Goal: Information Seeking & Learning: Check status

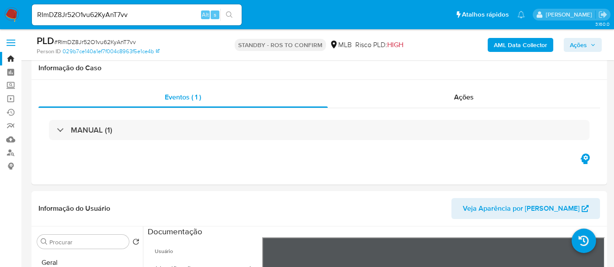
select select "10"
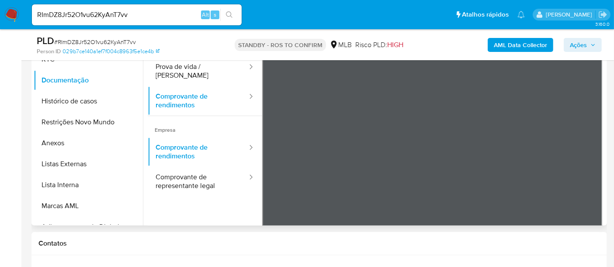
scroll to position [127, 0]
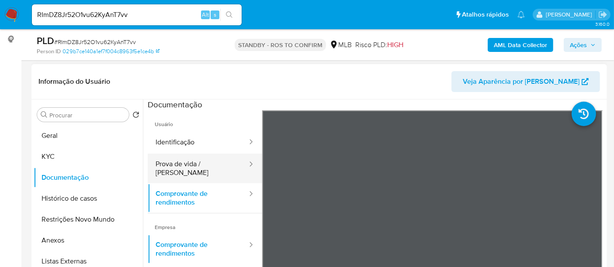
click at [189, 160] on button "Prova de vida / Selfie" at bounding box center [198, 169] width 100 height 30
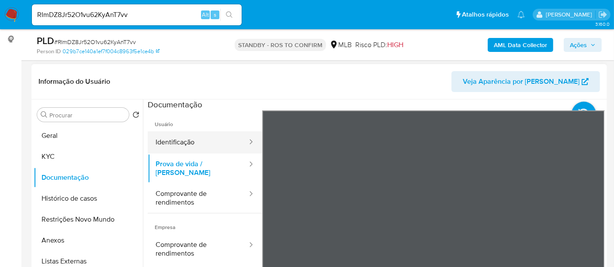
click at [168, 144] on button "Identificação" at bounding box center [198, 142] width 100 height 22
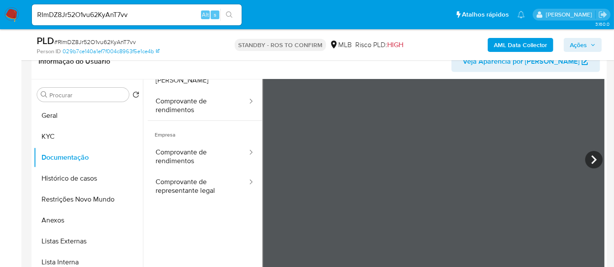
scroll to position [73, 0]
click at [57, 132] on button "KYC" at bounding box center [85, 136] width 102 height 21
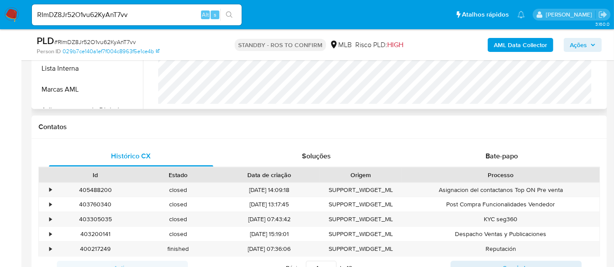
scroll to position [342, 0]
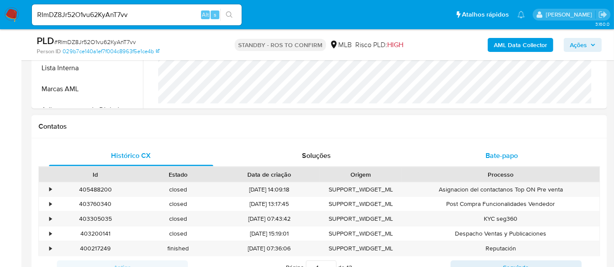
click at [499, 154] on span "Bate-papo" at bounding box center [501, 156] width 32 height 10
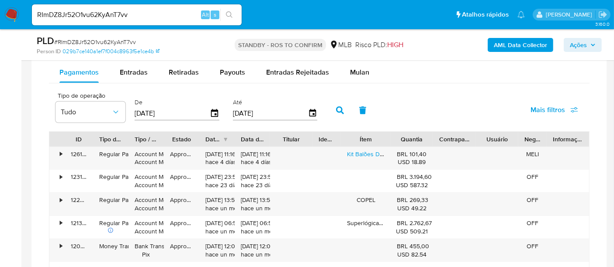
scroll to position [721, 0]
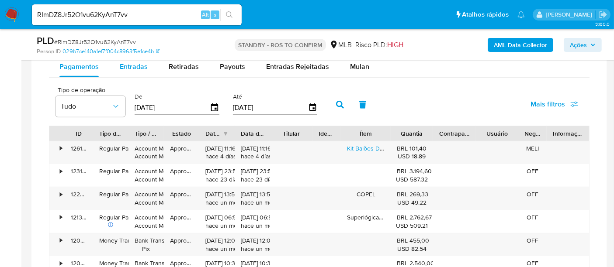
click at [131, 66] on span "Entradas" at bounding box center [134, 67] width 28 height 10
select select "10"
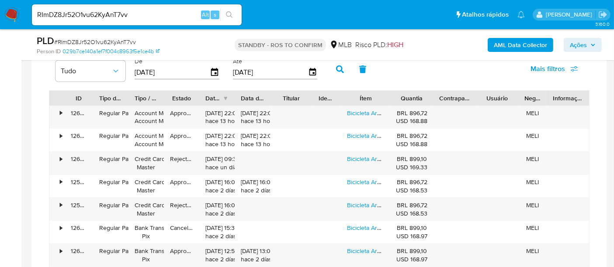
scroll to position [771, 0]
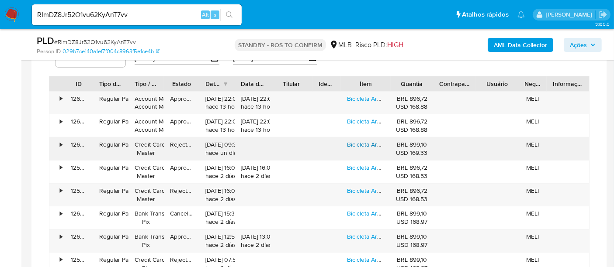
click at [353, 142] on link "Bicicleta Aro 29 Aço Carbono Freios Disco Suspensão 21v" at bounding box center [426, 144] width 158 height 9
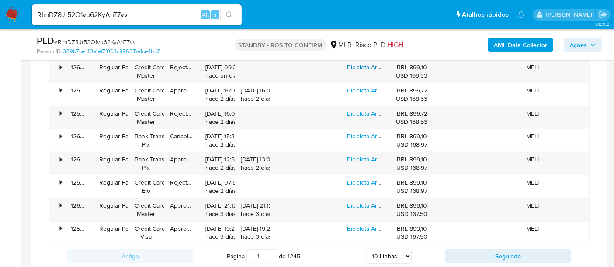
scroll to position [868, 0]
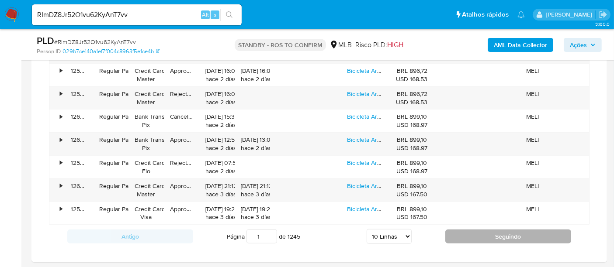
click at [508, 230] on button "Seguindo" at bounding box center [508, 237] width 126 height 14
type input "2"
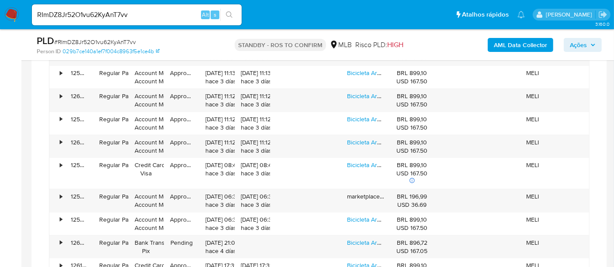
scroll to position [771, 0]
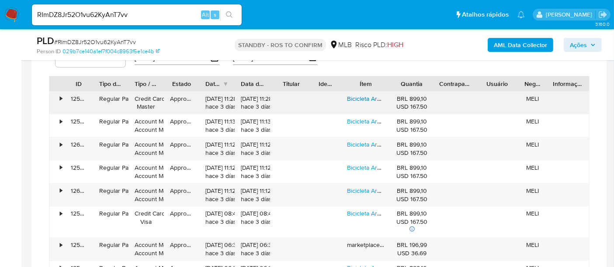
click at [363, 94] on link "Bicicleta Aro 29 Aço Carbono Freios Disco Suspensão 21v" at bounding box center [426, 98] width 158 height 9
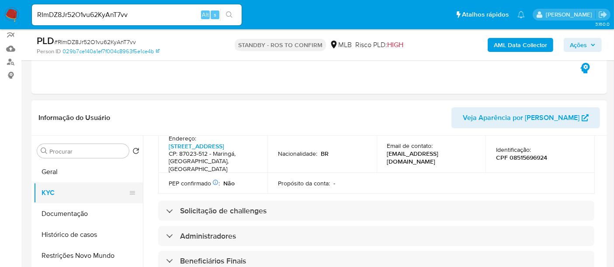
scroll to position [432, 0]
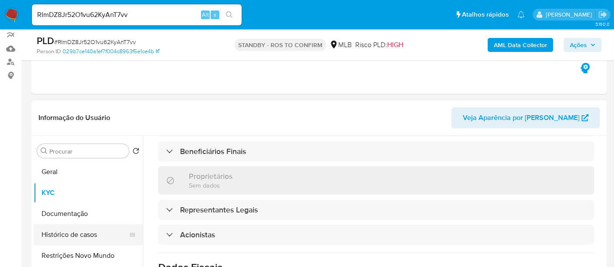
click at [70, 230] on button "Histórico de casos" at bounding box center [85, 235] width 102 height 21
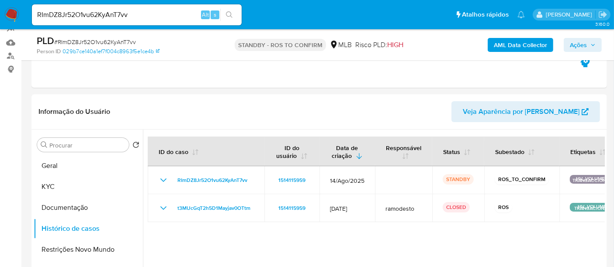
scroll to position [100, 0]
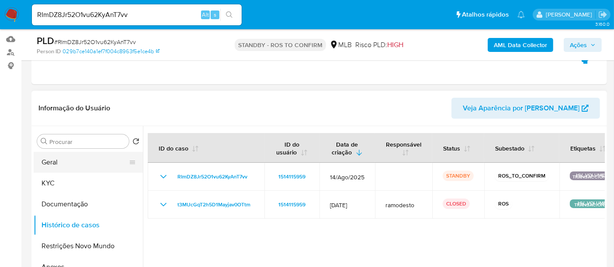
click at [50, 163] on button "Geral" at bounding box center [85, 162] width 102 height 21
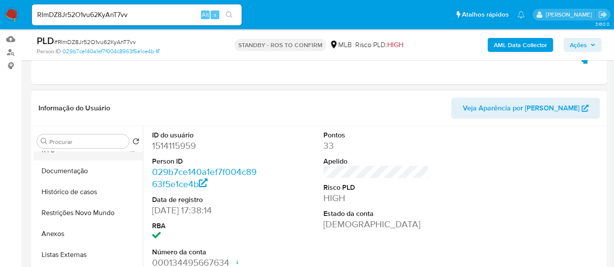
scroll to position [48, 0]
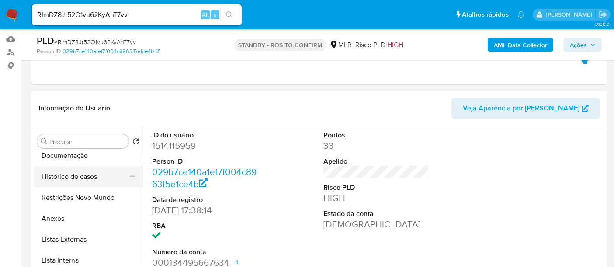
click at [75, 170] on button "Histórico de casos" at bounding box center [85, 176] width 102 height 21
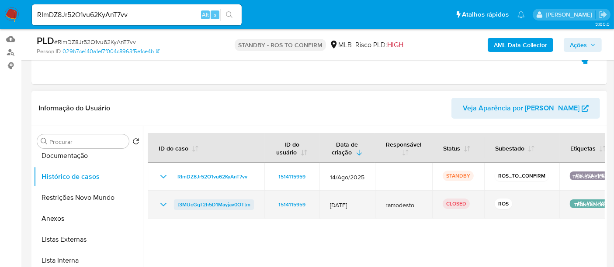
click at [204, 204] on span "t3MUcGqT2h5D1Mayjav0OTtm" at bounding box center [213, 205] width 73 height 10
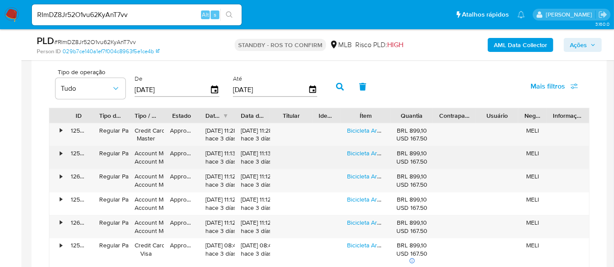
scroll to position [780, 0]
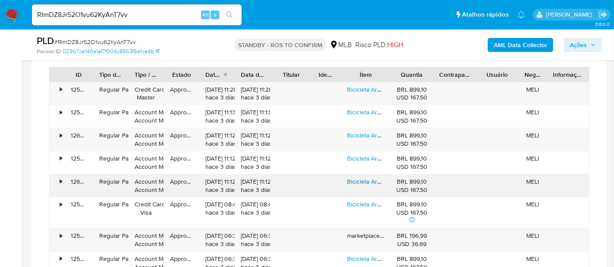
click at [370, 180] on link "Bicicleta Aro 29 Aço Carbono Freios Disco Suspensão 21v" at bounding box center [426, 181] width 158 height 9
drag, startPoint x: 143, startPoint y: 12, endPoint x: 0, endPoint y: 13, distance: 142.8
click at [0, 13] on nav "Pausado Ver notificaciones RImDZ8Jr52O1vu62KyAnT7vv Alt s Atalhos rápidos Presi…" at bounding box center [307, 14] width 614 height 29
paste input "1SiEFuHYYAdya7blurNSMlyC"
type input "1SiEFuHYYAdya7blurNSMlyC"
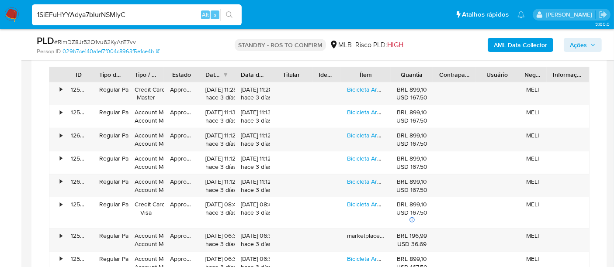
click at [232, 12] on icon "search-icon" at bounding box center [229, 14] width 7 height 7
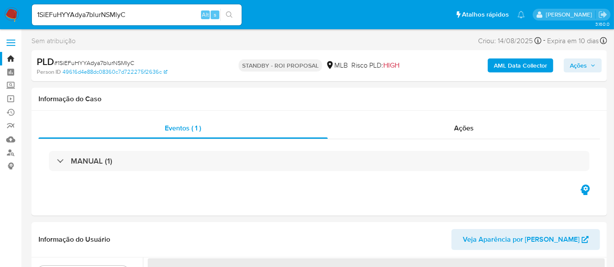
select select "10"
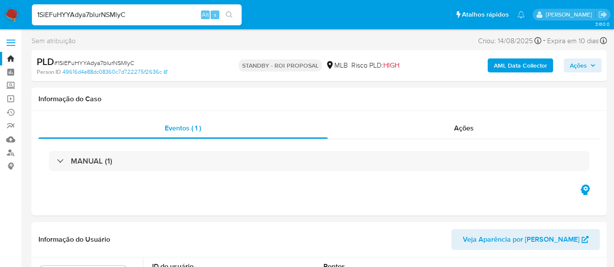
drag, startPoint x: 140, startPoint y: 13, endPoint x: 0, endPoint y: 15, distance: 139.8
click at [0, 15] on nav "Pausado Ver notificaciones 1SiEFuHYYAdya7blurNSMlyC Alt s Atalhos rápidos Presi…" at bounding box center [307, 14] width 614 height 29
click at [231, 10] on button "search-icon" at bounding box center [229, 15] width 18 height 12
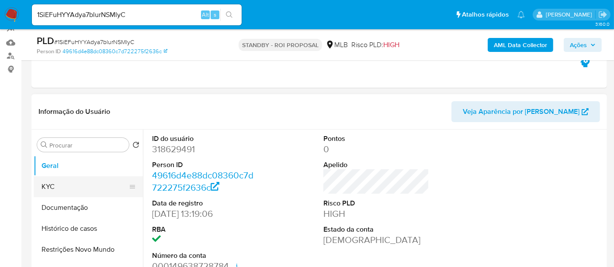
drag, startPoint x: 50, startPoint y: 187, endPoint x: 89, endPoint y: 187, distance: 38.4
click at [51, 187] on button "KYC" at bounding box center [85, 186] width 102 height 21
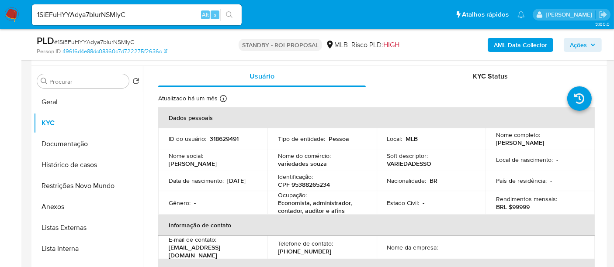
scroll to position [164, 0]
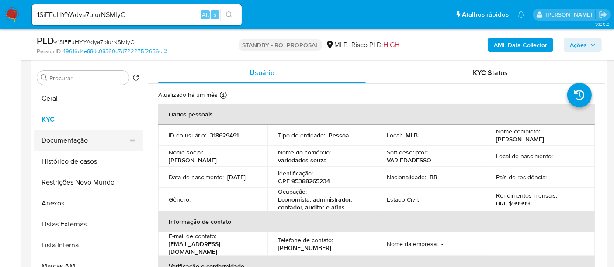
click at [59, 141] on button "Documentação" at bounding box center [85, 140] width 102 height 21
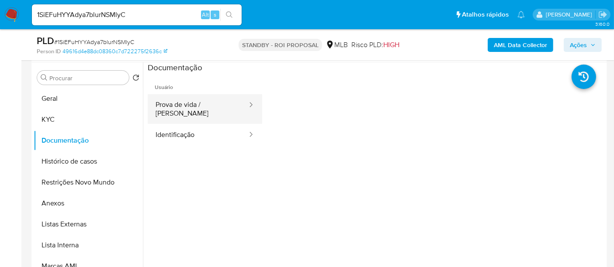
click at [188, 108] on button "Prova de vida / Selfie" at bounding box center [198, 109] width 100 height 30
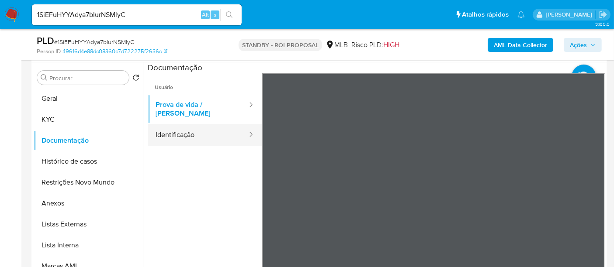
click at [187, 129] on button "Identificação" at bounding box center [198, 135] width 100 height 22
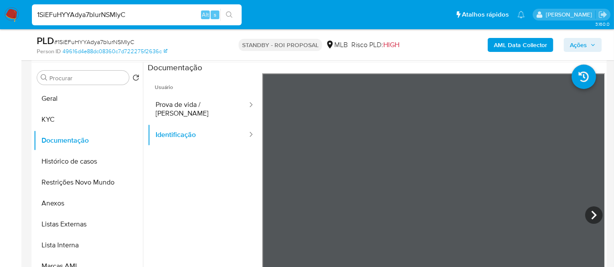
drag, startPoint x: 140, startPoint y: 17, endPoint x: 0, endPoint y: -12, distance: 142.6
paste input "dPgLaB7oxOGCtQY4YSaGa3HD"
type input "dPgLaB7oxOGCtQY4YSaGa3HD"
click at [228, 10] on button "search-icon" at bounding box center [229, 15] width 18 height 12
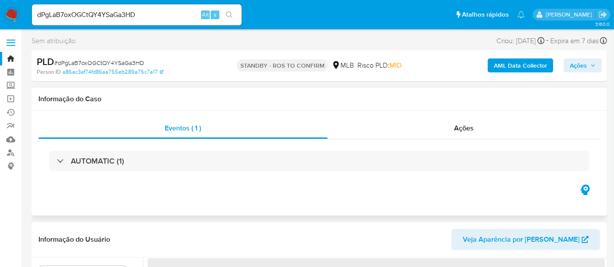
select select "10"
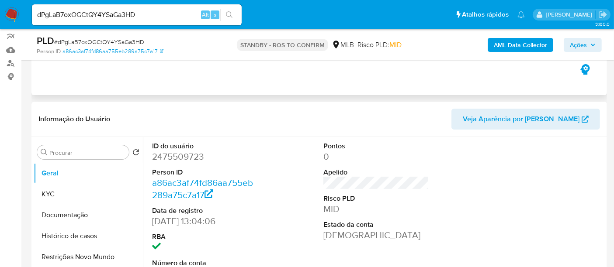
scroll to position [97, 0]
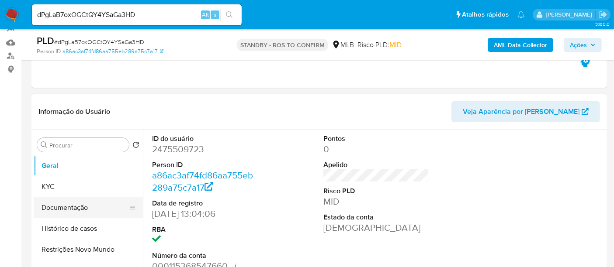
click at [55, 205] on button "Documentação" at bounding box center [85, 207] width 102 height 21
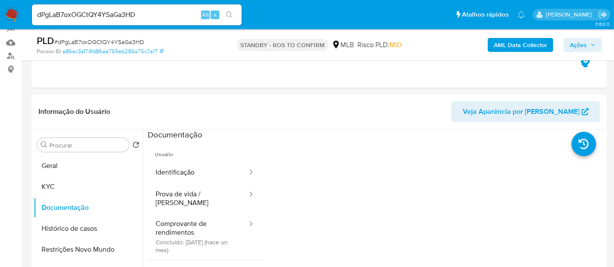
scroll to position [133, 0]
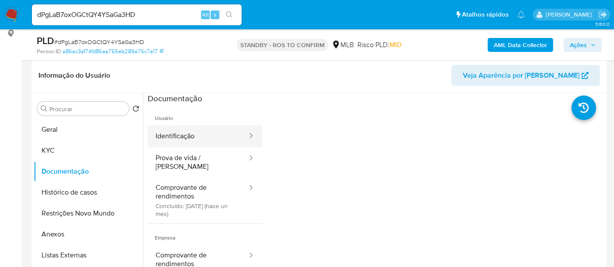
drag, startPoint x: 191, startPoint y: 133, endPoint x: 242, endPoint y: 142, distance: 51.1
click at [192, 134] on button "Identificação" at bounding box center [198, 136] width 100 height 22
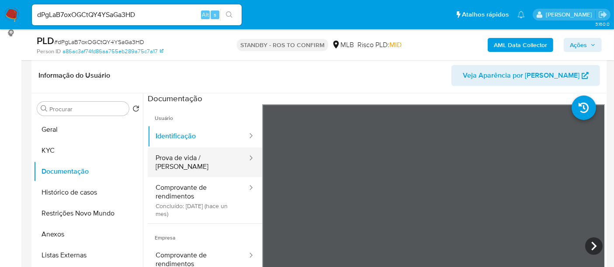
click at [173, 155] on button "Prova de vida / Selfie" at bounding box center [198, 163] width 100 height 30
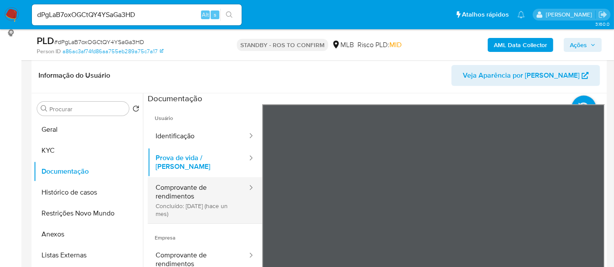
click at [181, 183] on button "Comprovante de rendimentos Concluído: 20/08/2025 (hace un mes)" at bounding box center [198, 200] width 100 height 46
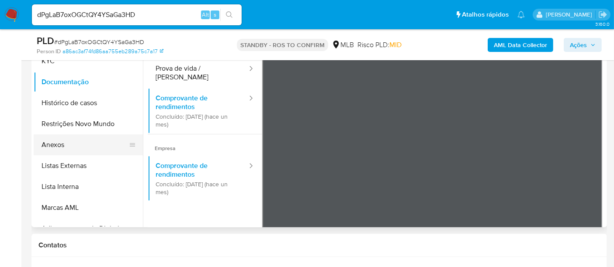
scroll to position [174, 0]
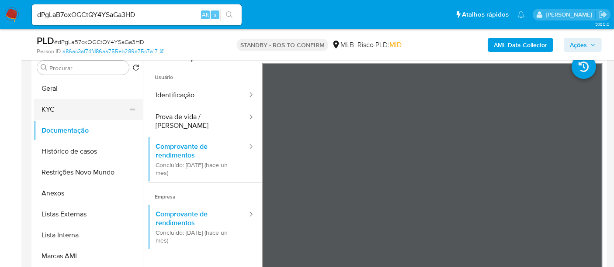
click at [62, 107] on button "KYC" at bounding box center [85, 109] width 102 height 21
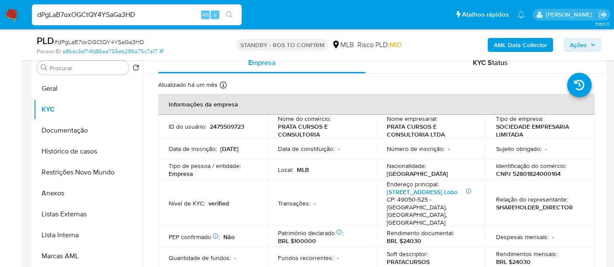
drag, startPoint x: 75, startPoint y: 14, endPoint x: 0, endPoint y: 17, distance: 75.2
click at [0, 17] on nav "Pausado Ver notificaciones dPgLaB7oxOGCtQY4YSaGa3HD Alt s Atalhos rápidos Presi…" at bounding box center [307, 14] width 614 height 29
paste input "R51Fg0av8AooXXis9mNytDQ5"
type input "R51Fg0av8AooXXis9mNytDQ5"
click at [231, 12] on icon "search-icon" at bounding box center [229, 14] width 7 height 7
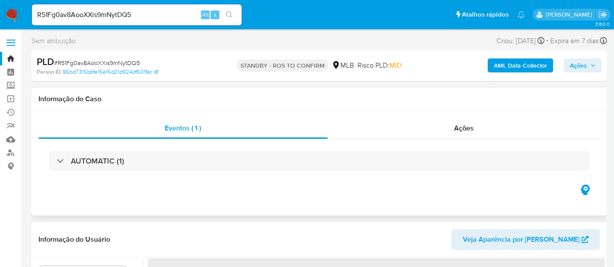
select select "10"
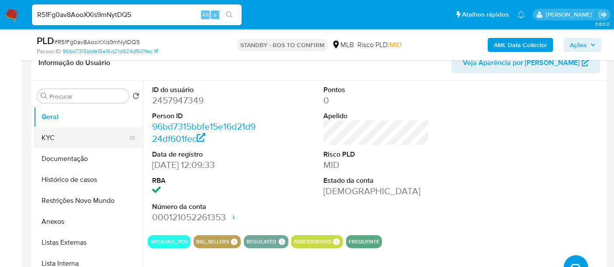
scroll to position [145, 0]
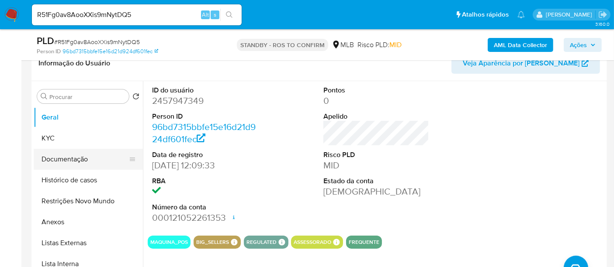
drag, startPoint x: 77, startPoint y: 158, endPoint x: 87, endPoint y: 156, distance: 10.1
click at [77, 158] on button "Documentação" at bounding box center [85, 159] width 102 height 21
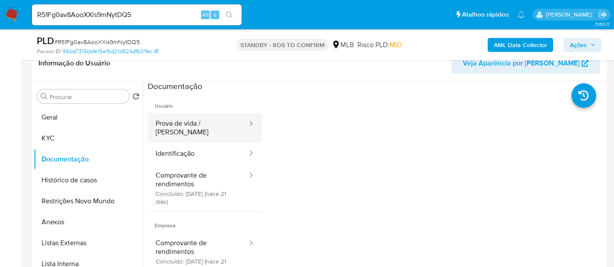
click at [193, 127] on button "Prova de vida / Selfie" at bounding box center [198, 128] width 100 height 30
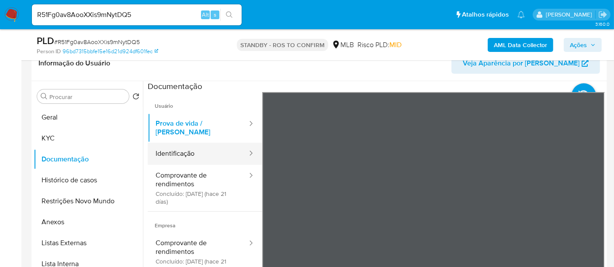
click at [186, 144] on button "Identificação" at bounding box center [198, 154] width 100 height 22
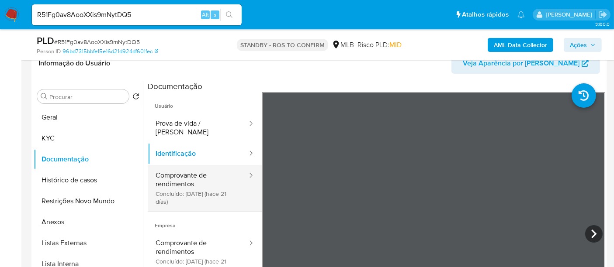
drag, startPoint x: 175, startPoint y: 177, endPoint x: 243, endPoint y: 181, distance: 68.3
click at [175, 177] on button "Comprovante de rendimentos Concluído: 28/08/2025 (hace 21 días)" at bounding box center [198, 188] width 100 height 46
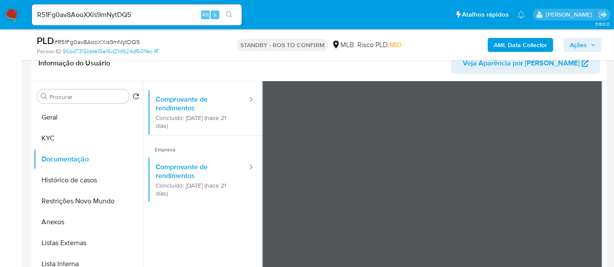
scroll to position [28, 0]
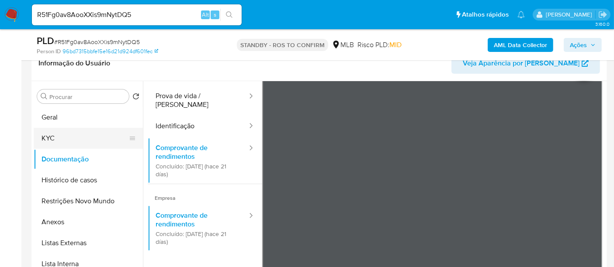
click at [49, 140] on button "KYC" at bounding box center [85, 138] width 102 height 21
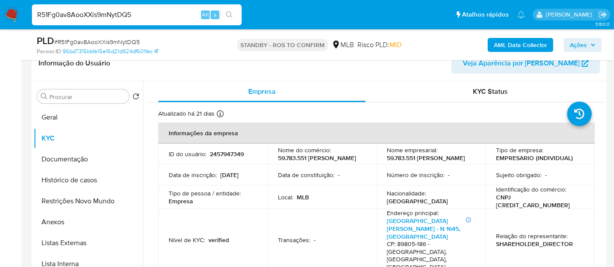
drag, startPoint x: 140, startPoint y: 15, endPoint x: 0, endPoint y: 28, distance: 140.4
click at [0, 28] on nav "Pausado Ver notificaciones R51Fg0av8AooXXis9mNytDQ5 Alt s Atalhos rápidos Presi…" at bounding box center [307, 14] width 614 height 29
paste input "bmdR6ZcBNUT4LlqUS3QxvjGh"
type input "bmdR6ZcBNUT4LlqUS3QxvjGh"
click at [229, 12] on icon "search-icon" at bounding box center [229, 14] width 7 height 7
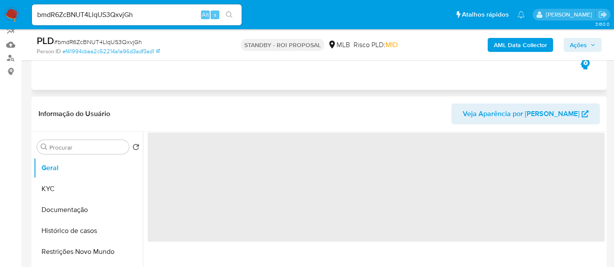
scroll to position [97, 0]
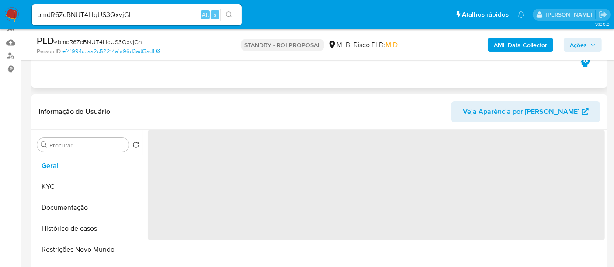
select select "10"
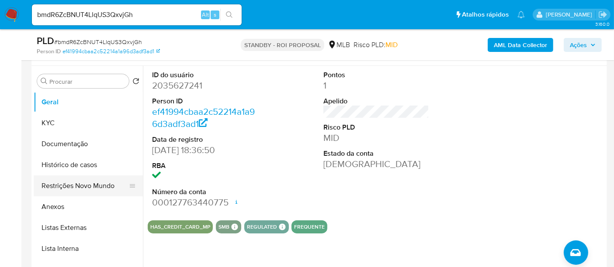
scroll to position [145, 0]
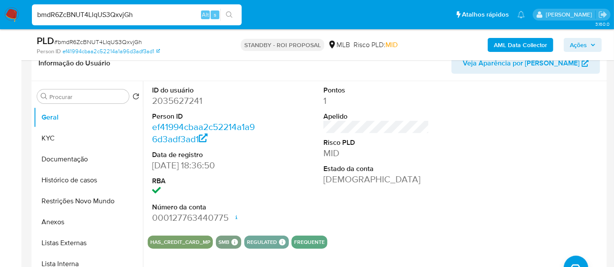
drag, startPoint x: 147, startPoint y: 18, endPoint x: 0, endPoint y: 20, distance: 147.2
click at [0, 20] on nav "Pausado Ver notificaciones bmdR6ZcBNUT4LlqUS3QxvjGh Alt s Atalhos rápidos Presi…" at bounding box center [307, 14] width 614 height 29
click at [229, 12] on icon "search-icon" at bounding box center [229, 14] width 7 height 7
click at [69, 159] on button "Documentação" at bounding box center [85, 159] width 102 height 21
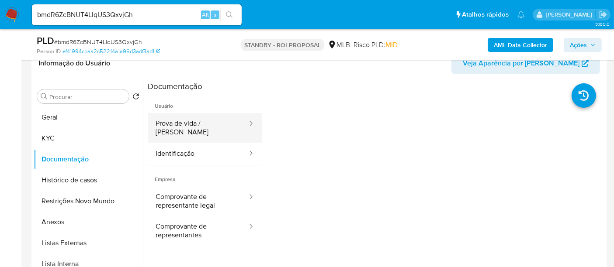
click at [205, 121] on button "Prova de vida / Selfie" at bounding box center [198, 128] width 100 height 30
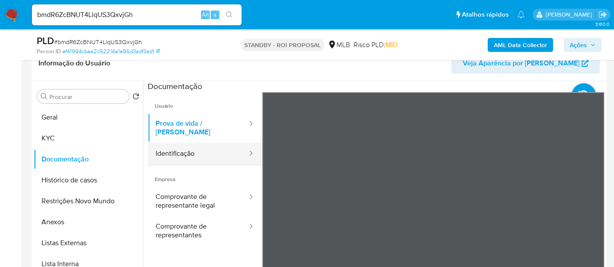
click at [189, 150] on button "Identificação" at bounding box center [198, 154] width 100 height 22
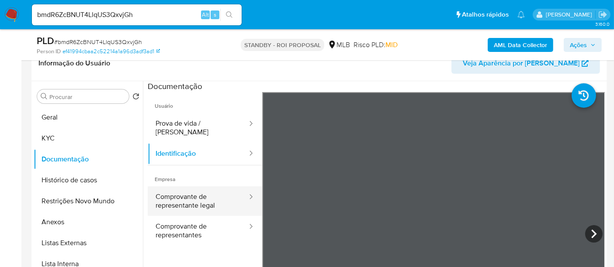
click at [187, 194] on button "Comprovante de representante legal" at bounding box center [198, 202] width 100 height 30
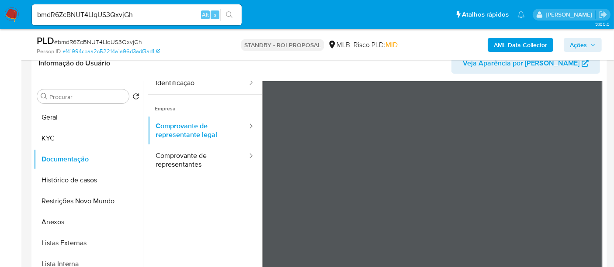
scroll to position [76, 0]
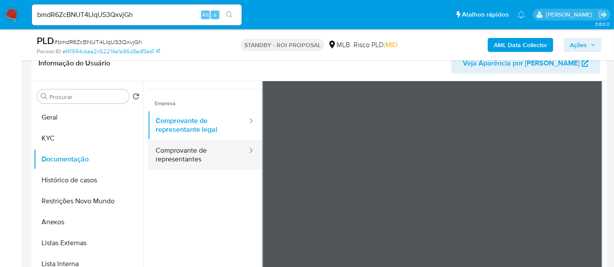
drag, startPoint x: 173, startPoint y: 151, endPoint x: 245, endPoint y: 151, distance: 72.5
click at [173, 151] on button "Comprovante de representantes" at bounding box center [198, 155] width 100 height 30
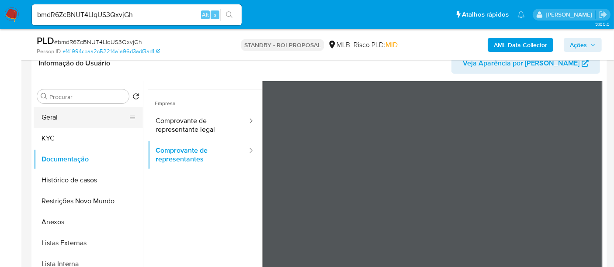
click at [74, 115] on button "Geral" at bounding box center [85, 117] width 102 height 21
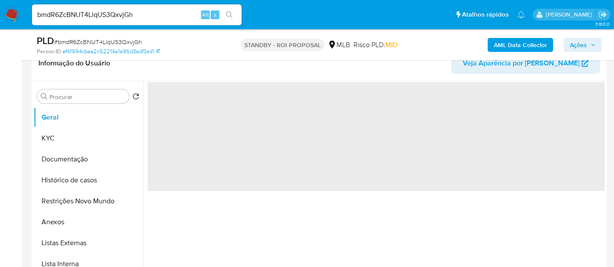
scroll to position [0, 0]
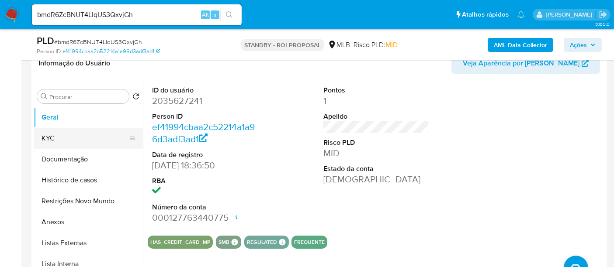
click at [56, 142] on button "KYC" at bounding box center [85, 138] width 102 height 21
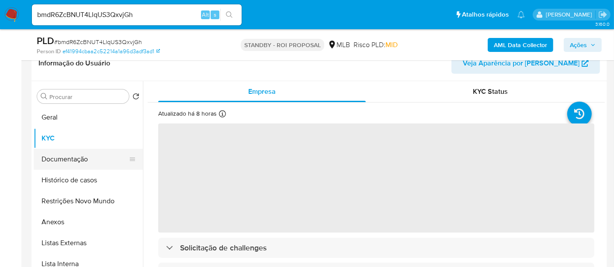
click at [47, 155] on button "Documentação" at bounding box center [85, 159] width 102 height 21
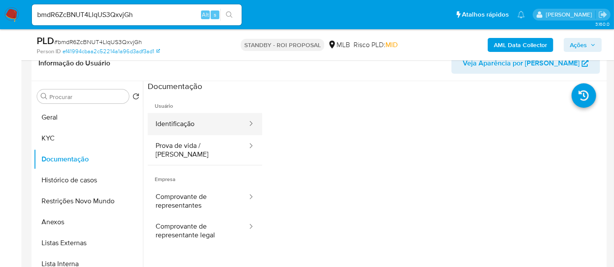
click at [180, 114] on button "Identificação" at bounding box center [198, 124] width 100 height 22
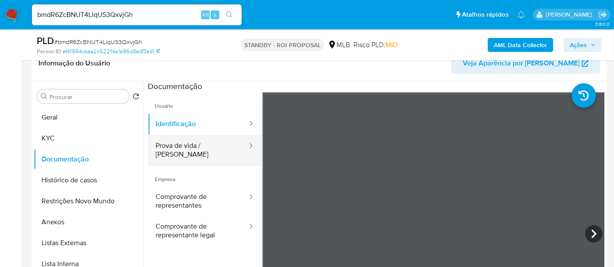
click at [186, 144] on button "Prova de vida / Selfie" at bounding box center [198, 150] width 100 height 30
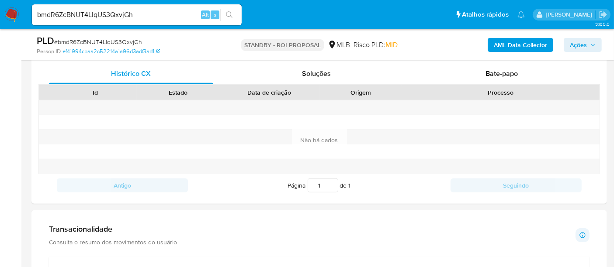
scroll to position [405, 0]
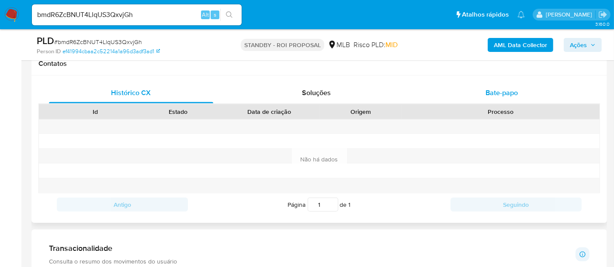
click at [509, 92] on span "Bate-papo" at bounding box center [501, 93] width 32 height 10
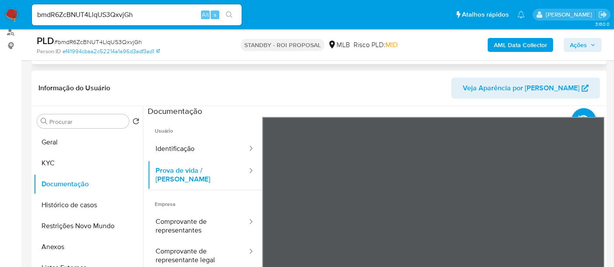
scroll to position [145, 0]
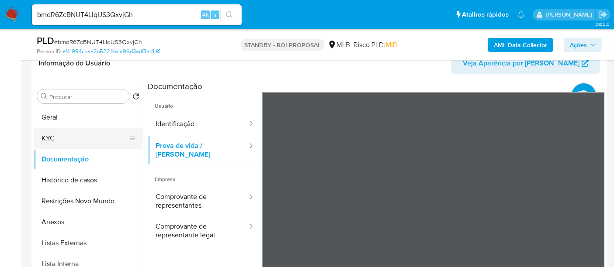
click at [56, 134] on button "KYC" at bounding box center [85, 138] width 102 height 21
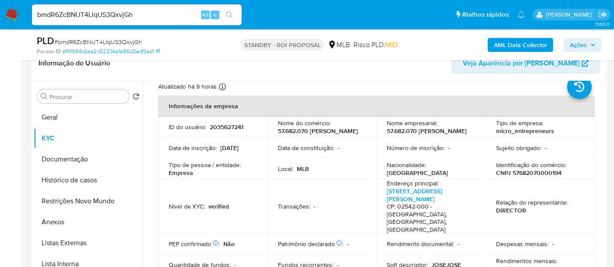
scroll to position [48, 0]
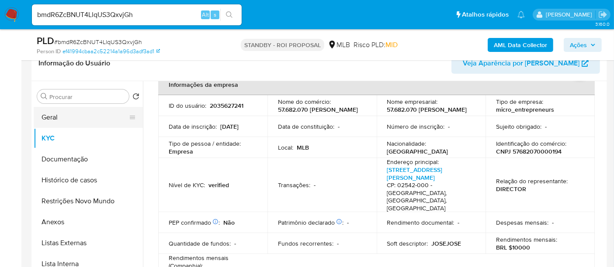
click at [49, 111] on button "Geral" at bounding box center [85, 117] width 102 height 21
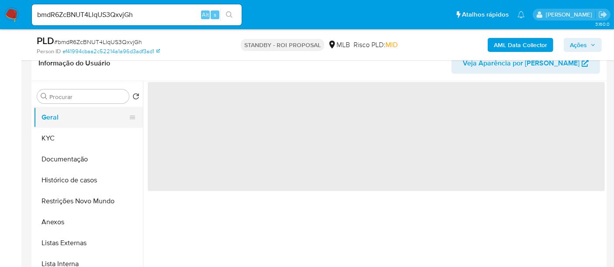
scroll to position [0, 0]
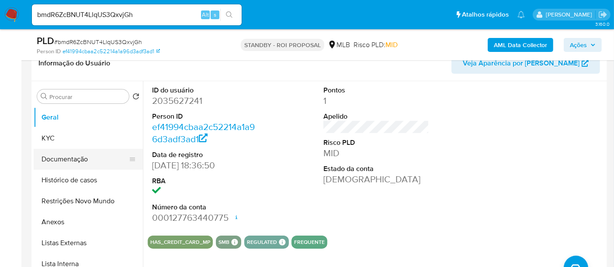
click at [69, 159] on button "Documentação" at bounding box center [85, 159] width 102 height 21
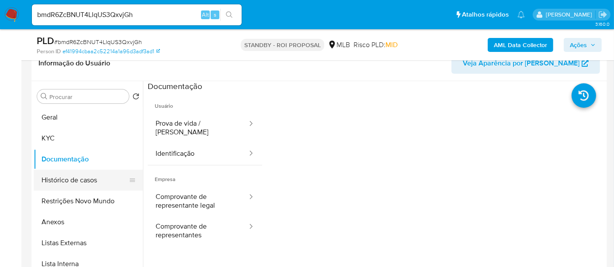
click at [68, 178] on button "Histórico de casos" at bounding box center [85, 180] width 102 height 21
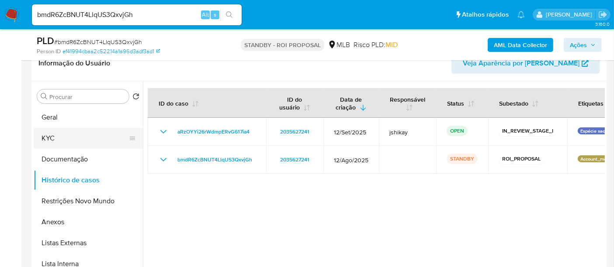
drag, startPoint x: 50, startPoint y: 138, endPoint x: 59, endPoint y: 139, distance: 8.7
click at [50, 138] on button "KYC" at bounding box center [85, 138] width 102 height 21
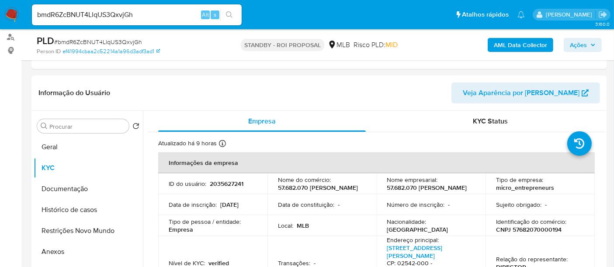
scroll to position [140, 0]
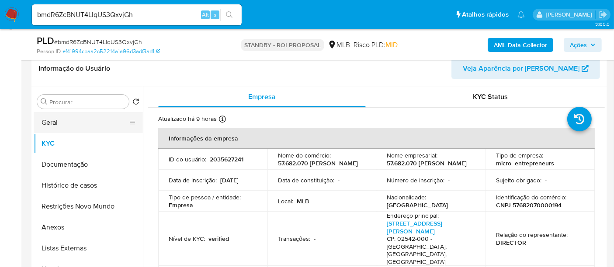
click at [48, 123] on button "Geral" at bounding box center [85, 122] width 102 height 21
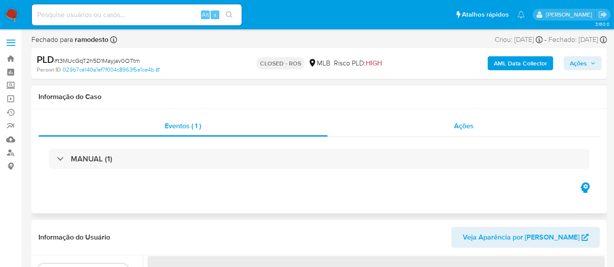
click at [475, 123] on div "Ações" at bounding box center [464, 126] width 273 height 21
select select "10"
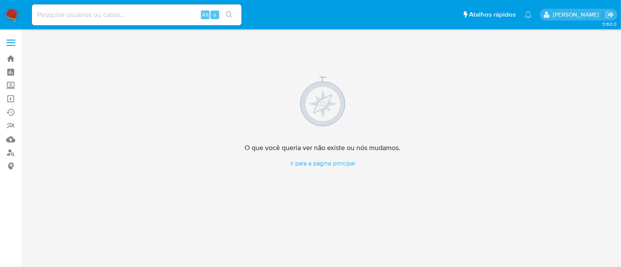
click at [92, 17] on input at bounding box center [137, 14] width 210 height 11
paste input "2203142350"
type input "2203142350"
click at [232, 14] on icon "search-icon" at bounding box center [229, 14] width 7 height 7
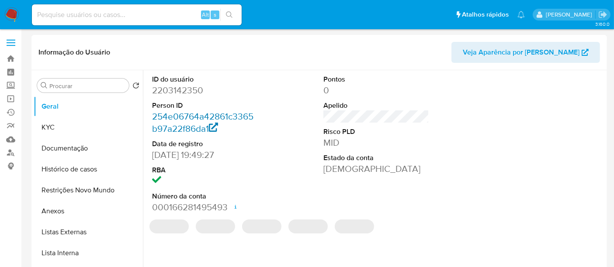
select select "10"
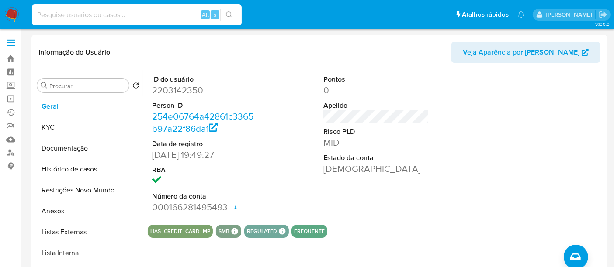
click at [98, 15] on input at bounding box center [137, 14] width 210 height 11
paste input "2187723214"
type input "2187723214"
click at [227, 12] on icon "search-icon" at bounding box center [229, 14] width 7 height 7
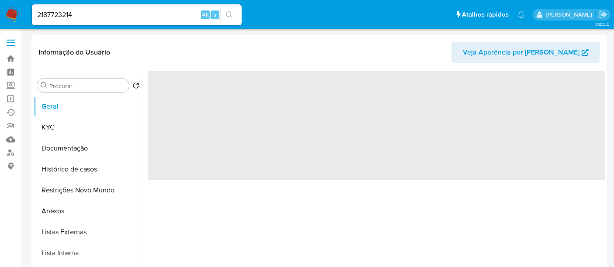
select select "10"
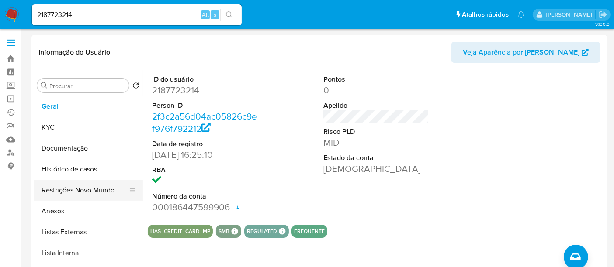
click at [70, 190] on button "Restrições Novo Mundo" at bounding box center [85, 190] width 102 height 21
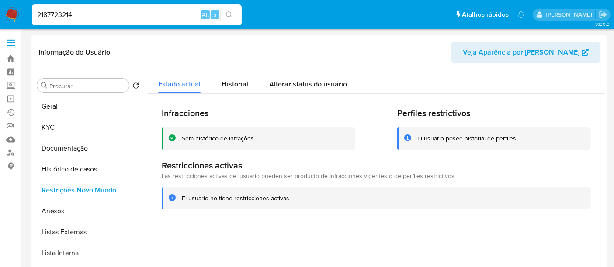
drag, startPoint x: 91, startPoint y: 14, endPoint x: 0, endPoint y: 14, distance: 90.9
click at [0, 14] on nav "Pausado Ver notificaciones 2187723214 Alt s Atalhos rápidos Presiona las siguie…" at bounding box center [307, 14] width 614 height 29
paste input "042335556"
type input "2042335556"
click at [232, 10] on button "search-icon" at bounding box center [229, 15] width 18 height 12
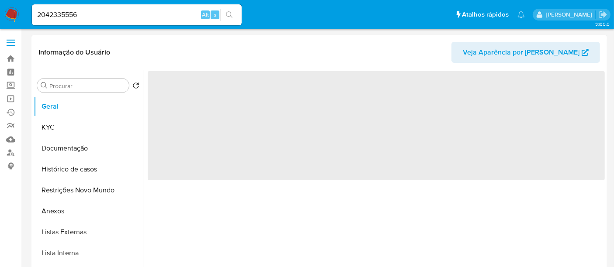
select select "10"
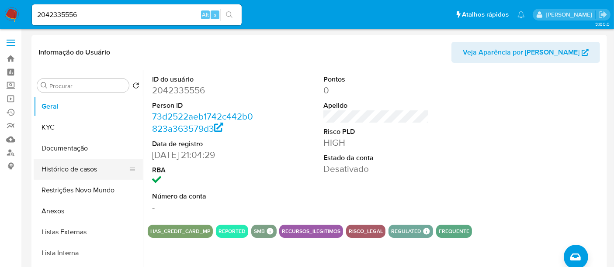
click at [72, 171] on button "Histórico de casos" at bounding box center [85, 169] width 102 height 21
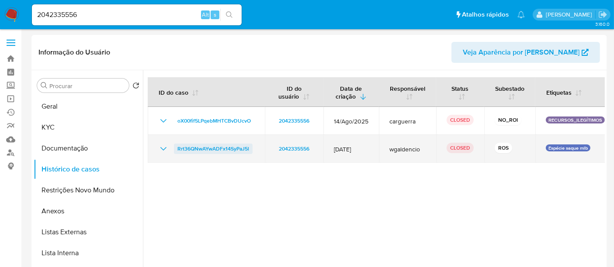
click at [200, 148] on span "Rrt36QNwAYwADFx14SyPaJ5l" at bounding box center [213, 149] width 72 height 10
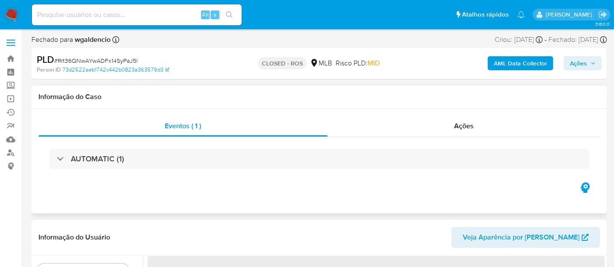
drag, startPoint x: 467, startPoint y: 127, endPoint x: 254, endPoint y: 143, distance: 213.8
click at [467, 127] on span "Ações" at bounding box center [464, 126] width 20 height 10
select select "10"
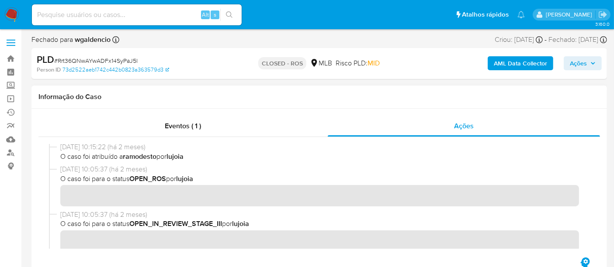
scroll to position [194, 0]
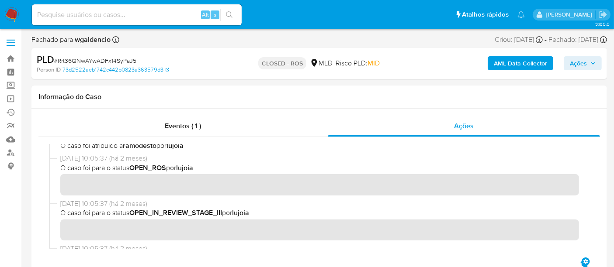
click at [77, 13] on input at bounding box center [137, 14] width 210 height 11
paste input "2100631516"
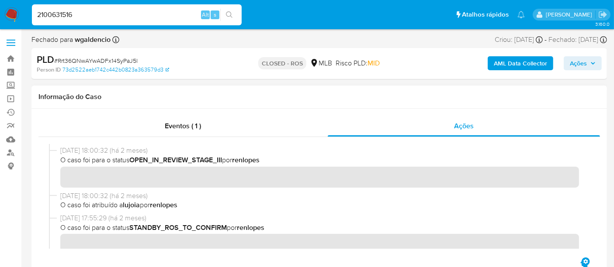
scroll to position [242, 0]
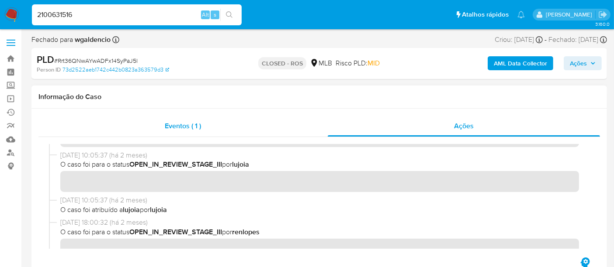
type input "2100631516"
click at [180, 130] on span "Eventos ( 1 )" at bounding box center [183, 126] width 36 height 10
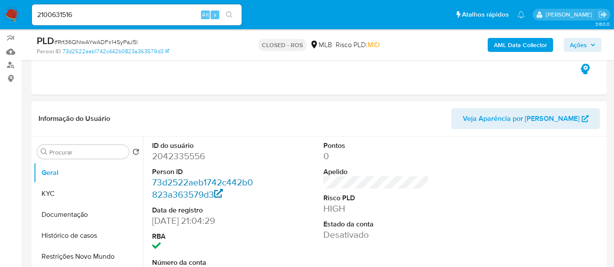
scroll to position [97, 0]
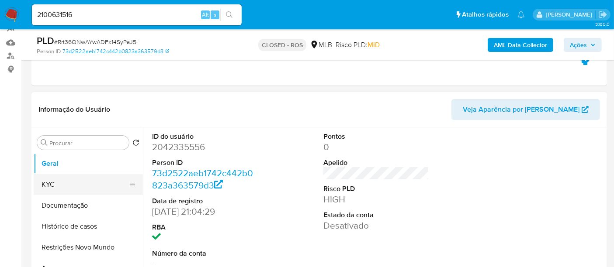
drag, startPoint x: 49, startPoint y: 181, endPoint x: 122, endPoint y: 179, distance: 73.4
click at [49, 181] on button "KYC" at bounding box center [85, 184] width 102 height 21
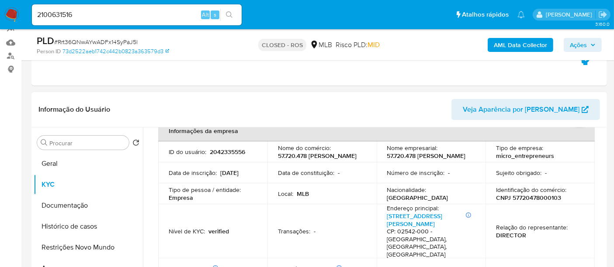
scroll to position [48, 0]
drag, startPoint x: 86, startPoint y: 15, endPoint x: 0, endPoint y: 19, distance: 86.6
click at [0, 19] on nav "Pausado Ver notificaciones 2100631516 Alt s Atalhos rápidos Presiona las siguie…" at bounding box center [307, 14] width 614 height 29
click at [232, 13] on icon "search-icon" at bounding box center [229, 14] width 7 height 7
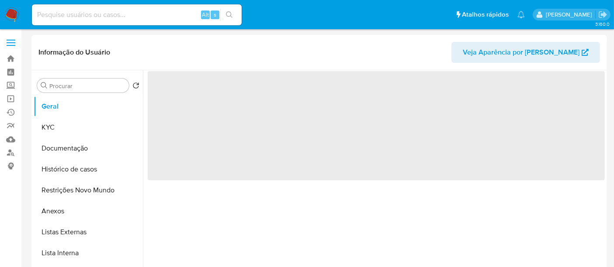
select select "10"
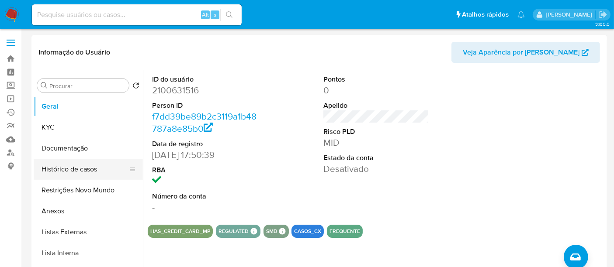
click at [80, 169] on button "Histórico de casos" at bounding box center [85, 169] width 102 height 21
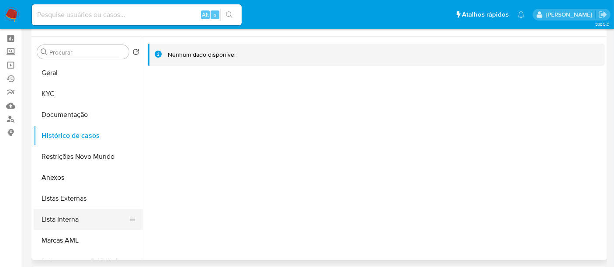
scroll to position [48, 0]
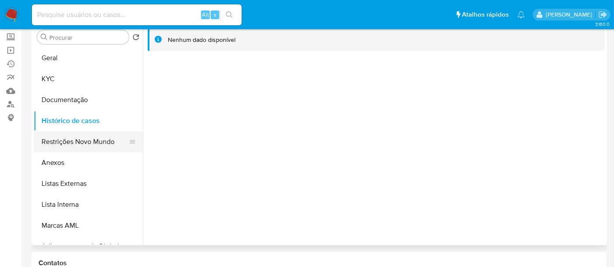
click at [76, 142] on button "Restrições Novo Mundo" at bounding box center [85, 141] width 102 height 21
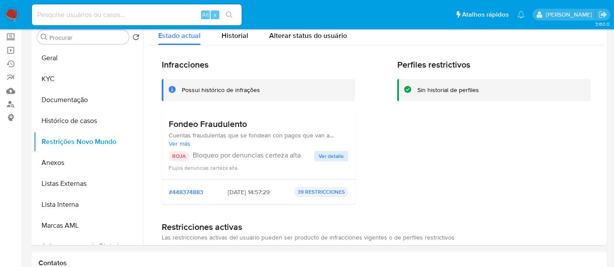
click at [332, 154] on span "Ver detalle" at bounding box center [330, 156] width 25 height 9
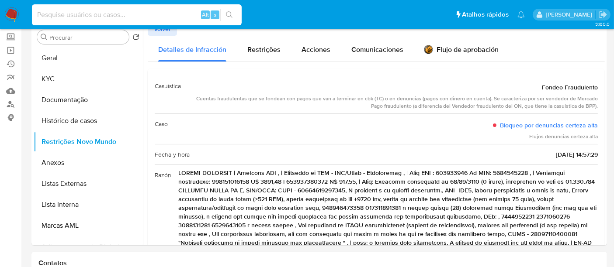
click at [61, 15] on input at bounding box center [137, 14] width 210 height 11
paste input "2187723214"
type input "2187723214"
click at [230, 10] on button "search-icon" at bounding box center [229, 15] width 18 height 12
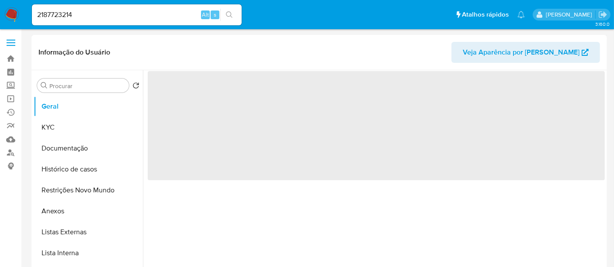
select select "10"
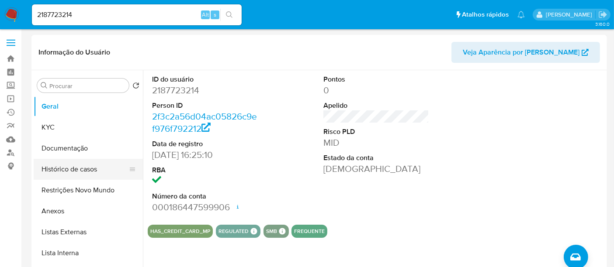
click at [75, 167] on button "Histórico de casos" at bounding box center [85, 169] width 102 height 21
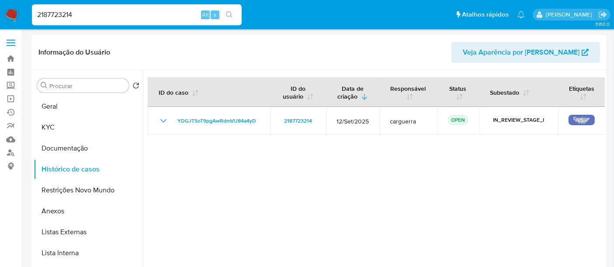
drag, startPoint x: 100, startPoint y: 11, endPoint x: 0, endPoint y: 17, distance: 100.2
click at [0, 17] on nav "Pausado Ver notificaciones 2187723214 Alt s Atalhos rápidos Presiona las siguie…" at bounding box center [307, 14] width 614 height 29
paste input "203142350"
type input "2203142350"
drag, startPoint x: 229, startPoint y: 14, endPoint x: 256, endPoint y: 14, distance: 26.2
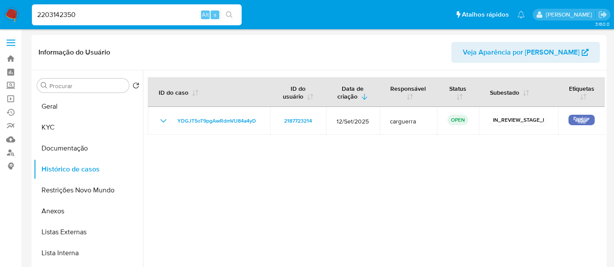
click at [229, 14] on icon "search-icon" at bounding box center [229, 14] width 7 height 7
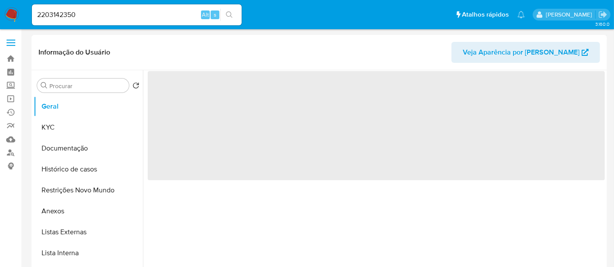
select select "10"
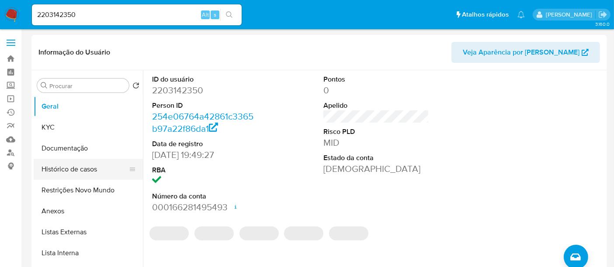
click at [80, 168] on button "Histórico de casos" at bounding box center [85, 169] width 102 height 21
